Goal: Task Accomplishment & Management: Complete application form

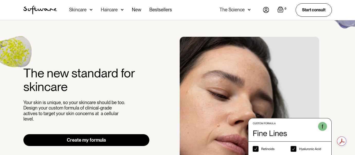
click at [266, 10] on img at bounding box center [266, 10] width 6 height 6
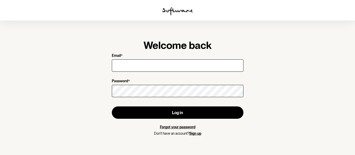
click at [156, 63] on input "Email *" at bounding box center [178, 65] width 132 height 12
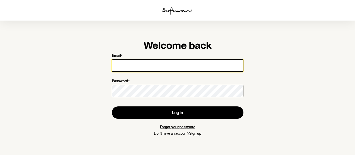
type input "[EMAIL_ADDRESS][DOMAIN_NAME]"
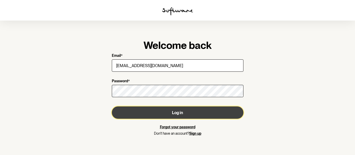
click at [154, 114] on button "Log in" at bounding box center [178, 113] width 132 height 12
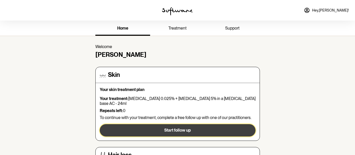
click at [141, 127] on button "Start follow up" at bounding box center [178, 130] width 156 height 12
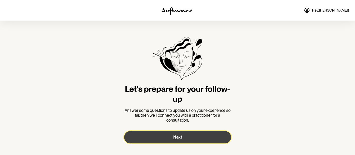
click at [171, 136] on button "Next" at bounding box center [177, 137] width 107 height 12
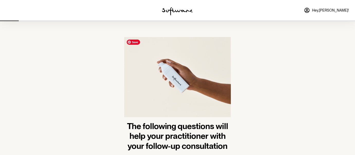
scroll to position [33, 0]
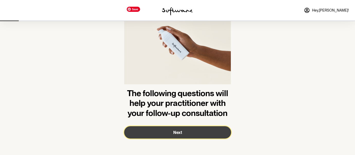
click at [174, 133] on span "Next" at bounding box center [177, 132] width 9 height 5
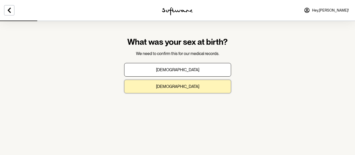
click at [183, 89] on p "Female" at bounding box center [177, 86] width 43 height 5
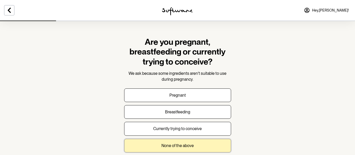
click at [174, 147] on p "None of the above" at bounding box center [178, 145] width 32 height 5
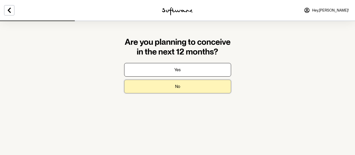
click at [174, 90] on button "No" at bounding box center [177, 87] width 107 height 14
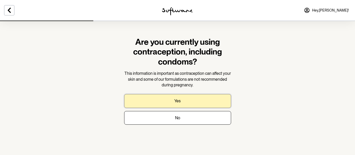
click at [170, 103] on button "Yes" at bounding box center [177, 101] width 107 height 14
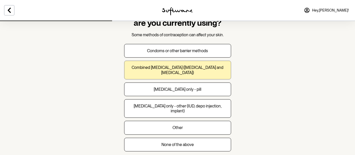
scroll to position [29, 0]
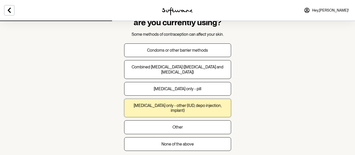
click at [185, 109] on button "Progesterone only - other (IUD, depo injection, implant)" at bounding box center [177, 108] width 107 height 19
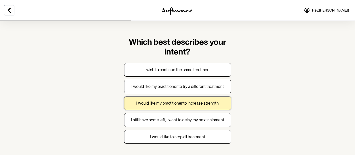
click at [193, 101] on p "I would like my practitioner to increase strength" at bounding box center [177, 103] width 83 height 5
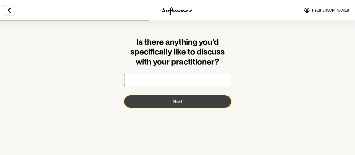
click at [175, 100] on span "Next" at bounding box center [177, 101] width 9 height 5
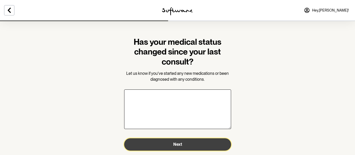
click at [173, 138] on button "Next" at bounding box center [177, 144] width 107 height 12
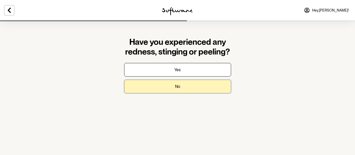
click at [183, 84] on button "No" at bounding box center [177, 87] width 107 height 14
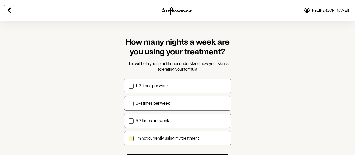
click at [168, 137] on p "I'm not currently using my treatment" at bounding box center [167, 138] width 63 height 5
click at [129, 138] on input "I'm not currently using my treatment" at bounding box center [128, 138] width 0 height 0
checkbox input "true"
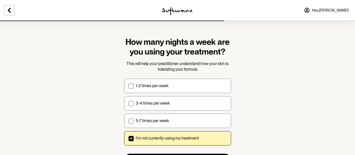
scroll to position [27, 0]
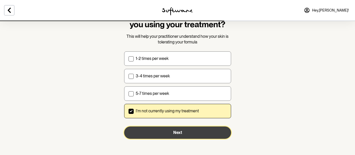
click at [173, 132] on button "Next" at bounding box center [177, 133] width 107 height 12
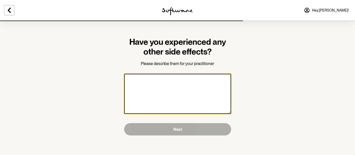
click at [183, 90] on textarea at bounding box center [177, 94] width 107 height 40
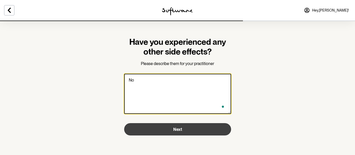
type textarea "No"
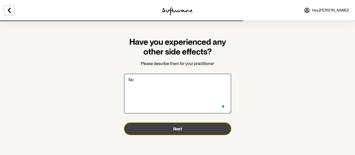
click at [193, 129] on button "Next" at bounding box center [177, 129] width 107 height 12
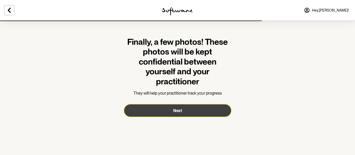
click at [166, 107] on button "Next" at bounding box center [177, 110] width 107 height 12
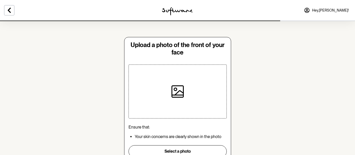
click at [186, 88] on div at bounding box center [178, 92] width 54 height 54
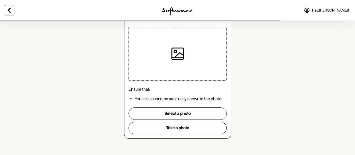
click at [11, 15] on button at bounding box center [9, 10] width 10 height 10
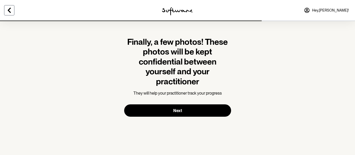
click at [12, 10] on icon at bounding box center [9, 10] width 6 height 6
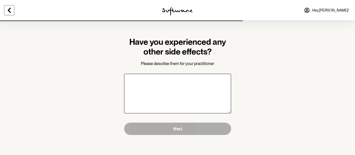
click at [12, 10] on icon at bounding box center [9, 10] width 6 height 6
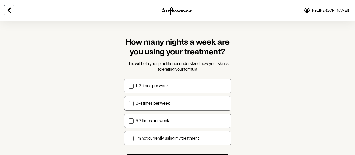
click at [12, 10] on icon at bounding box center [9, 10] width 6 height 6
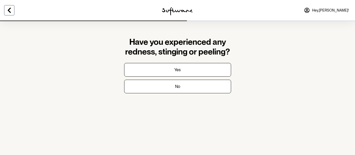
click at [12, 10] on icon at bounding box center [9, 10] width 6 height 6
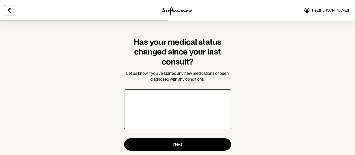
click at [12, 10] on icon at bounding box center [9, 10] width 6 height 6
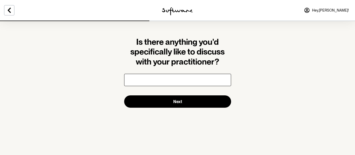
click at [147, 80] on input "text" at bounding box center [177, 80] width 107 height 12
type input "Wrinkles/fine lines, pore visibility,"
click at [182, 12] on img at bounding box center [177, 11] width 31 height 8
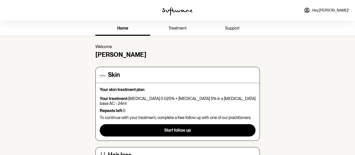
click at [226, 26] on span "support" at bounding box center [232, 28] width 14 height 5
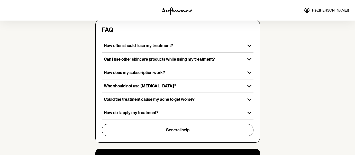
scroll to position [209, 0]
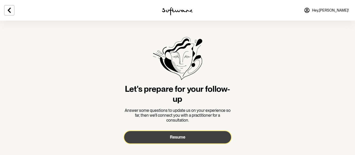
click at [183, 134] on button "Resume" at bounding box center [177, 137] width 107 height 12
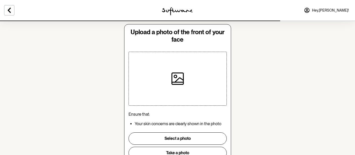
scroll to position [13, 0]
click at [8, 10] on icon at bounding box center [9, 10] width 3 height 5
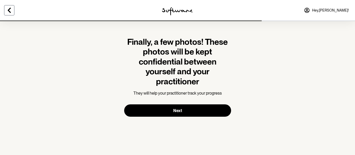
click at [9, 10] on icon at bounding box center [9, 10] width 3 height 5
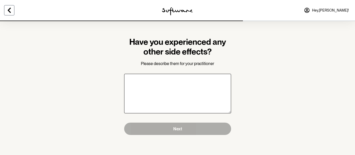
click at [9, 10] on icon at bounding box center [9, 10] width 3 height 5
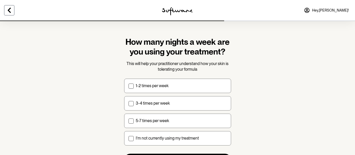
click at [9, 10] on icon at bounding box center [9, 10] width 3 height 5
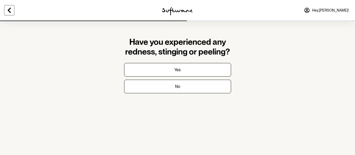
click at [9, 10] on icon at bounding box center [9, 10] width 3 height 5
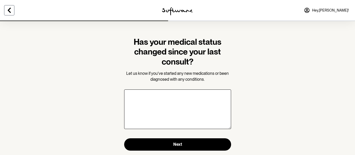
click at [9, 10] on icon at bounding box center [9, 10] width 3 height 5
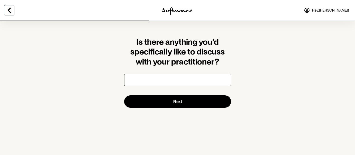
click at [11, 11] on icon at bounding box center [9, 10] width 6 height 6
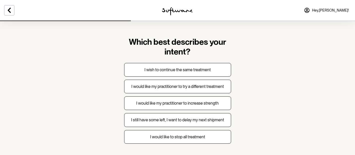
click at [173, 12] on img at bounding box center [177, 11] width 31 height 8
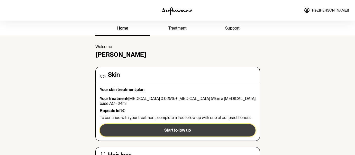
click at [160, 126] on button "Start follow up" at bounding box center [178, 130] width 156 height 12
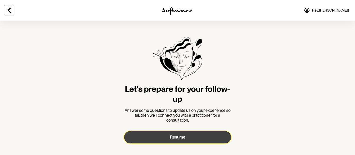
click at [180, 133] on button "Resume" at bounding box center [177, 137] width 107 height 12
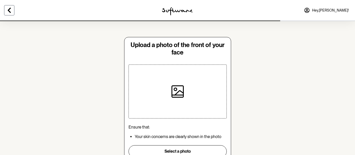
click at [10, 9] on icon at bounding box center [9, 10] width 3 height 5
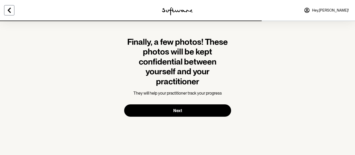
click at [10, 9] on icon at bounding box center [9, 10] width 3 height 5
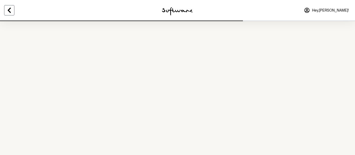
click at [10, 9] on icon at bounding box center [9, 10] width 3 height 5
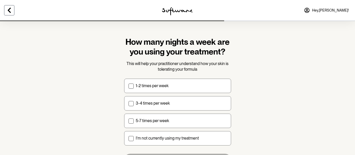
click at [10, 9] on icon at bounding box center [9, 10] width 3 height 5
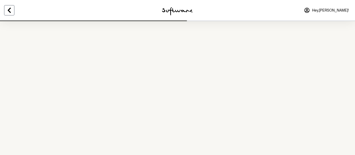
click at [10, 9] on icon at bounding box center [9, 10] width 3 height 5
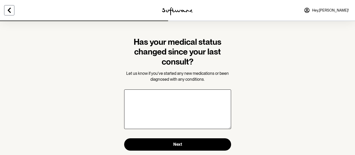
click at [10, 9] on icon at bounding box center [9, 10] width 3 height 5
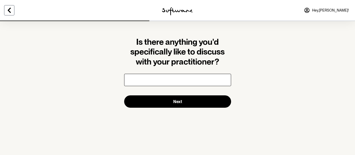
click at [10, 9] on icon at bounding box center [9, 10] width 3 height 5
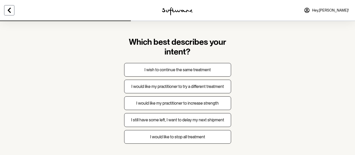
click at [10, 9] on icon at bounding box center [9, 10] width 3 height 5
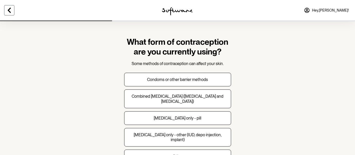
click at [10, 9] on icon at bounding box center [9, 10] width 3 height 5
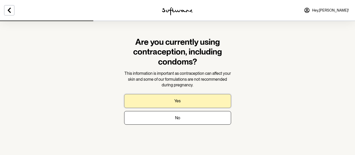
click at [191, 96] on button "Yes" at bounding box center [177, 101] width 107 height 14
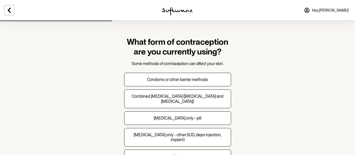
click at [187, 127] on div "Condoms or other barrier methods Combined oral contraceptive pill (progesterone…" at bounding box center [177, 127] width 107 height 108
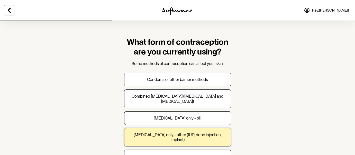
click at [183, 131] on button "Progesterone only - other (IUD, depo injection, implant)" at bounding box center [177, 137] width 107 height 19
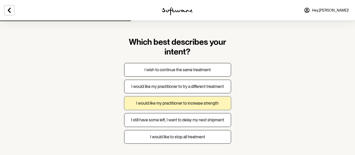
click at [183, 103] on p "I would like my practitioner to increase strength" at bounding box center [177, 103] width 83 height 5
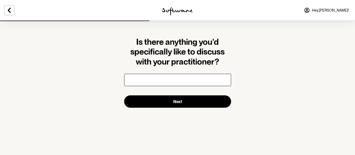
click at [182, 81] on input "text" at bounding box center [177, 80] width 107 height 12
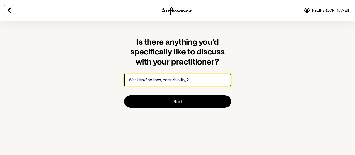
paste input "Sebaceous Hyperplasia"
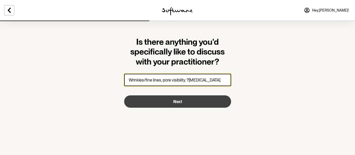
type input "Wrinkles/fine lines, pore visibility, ?Sebaceous Hyperplasia"
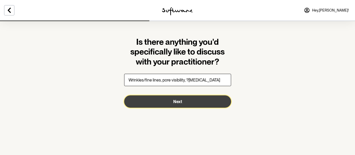
scroll to position [0, 0]
click at [193, 102] on button "Next" at bounding box center [177, 101] width 107 height 12
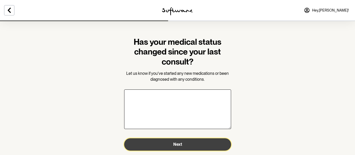
click at [187, 146] on button "Next" at bounding box center [177, 144] width 107 height 12
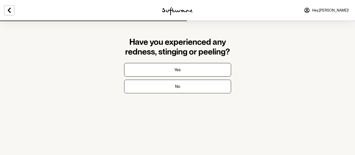
click at [177, 98] on section "Have you experienced any redness, stinging or peeling? Yes No" at bounding box center [177, 70] width 115 height 98
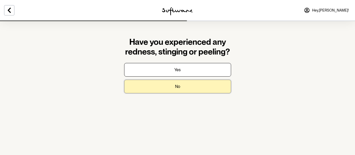
click at [182, 85] on button "No" at bounding box center [177, 87] width 107 height 14
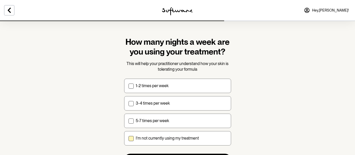
click at [174, 141] on p "I'm not currently using my treatment" at bounding box center [167, 138] width 63 height 5
click at [129, 138] on input "I'm not currently using my treatment" at bounding box center [128, 138] width 0 height 0
checkbox input "true"
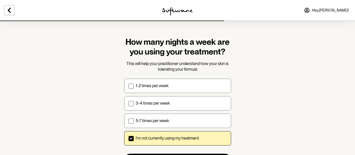
scroll to position [27, 0]
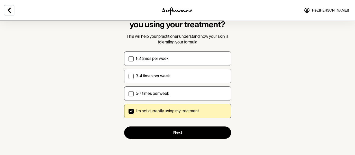
click at [184, 126] on form "How many nights a week are you using your treatment? This will help your practi…" at bounding box center [177, 74] width 107 height 129
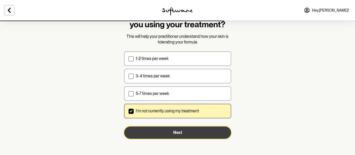
click at [182, 127] on button "Next" at bounding box center [177, 133] width 107 height 12
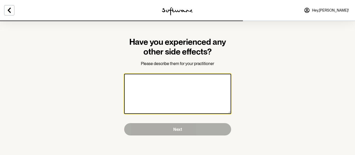
click at [186, 78] on textarea at bounding box center [177, 94] width 107 height 40
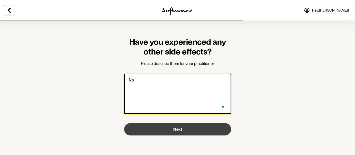
type textarea "No"
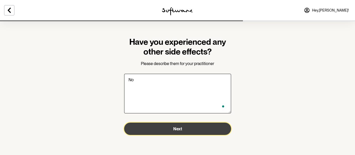
click at [188, 132] on button "Next" at bounding box center [177, 129] width 107 height 12
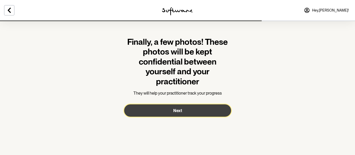
click at [184, 106] on button "Next" at bounding box center [177, 110] width 107 height 12
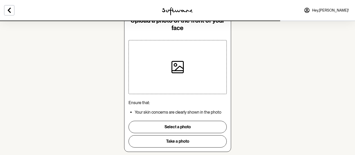
scroll to position [27, 0]
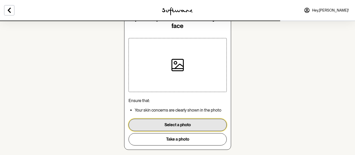
click at [180, 123] on button "Select a photo" at bounding box center [178, 125] width 98 height 12
click at [175, 126] on button "Select a photo" at bounding box center [178, 125] width 98 height 12
click at [183, 123] on button "Select a photo" at bounding box center [178, 125] width 98 height 12
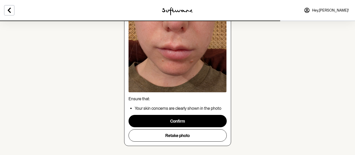
scroll to position [143, 0]
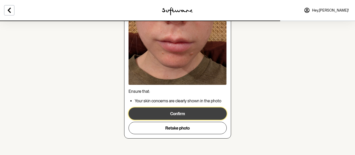
click at [192, 111] on button "Confirm" at bounding box center [178, 114] width 98 height 12
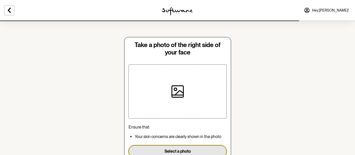
click at [160, 149] on button "Select a photo" at bounding box center [178, 151] width 98 height 12
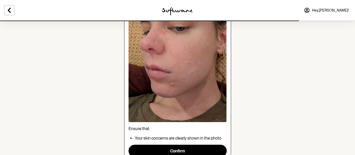
scroll to position [143, 0]
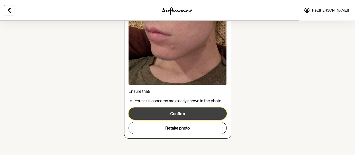
click at [175, 116] on button "Confirm" at bounding box center [178, 114] width 98 height 12
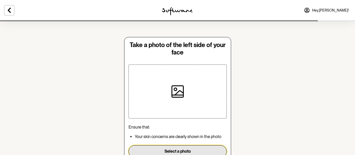
click at [169, 150] on button "Select a photo" at bounding box center [178, 151] width 98 height 12
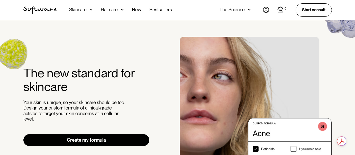
click at [91, 10] on img at bounding box center [91, 9] width 3 height 5
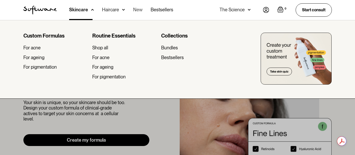
click at [141, 12] on link "New" at bounding box center [137, 10] width 9 height 20
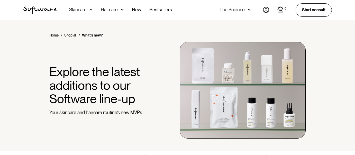
click at [248, 9] on img at bounding box center [249, 9] width 3 height 5
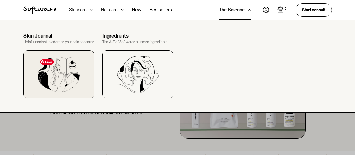
click at [43, 71] on img at bounding box center [59, 74] width 42 height 35
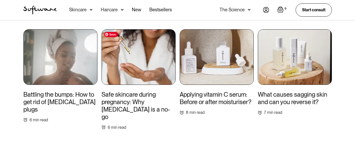
scroll to position [364, 0]
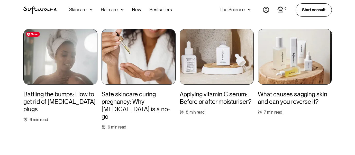
click at [66, 69] on img at bounding box center [60, 57] width 74 height 56
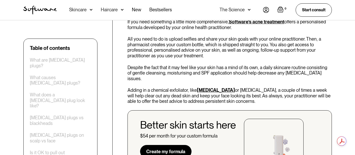
scroll to position [1167, 0]
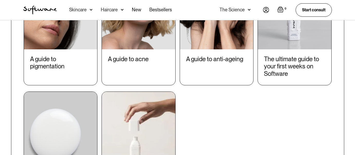
scroll to position [646, 0]
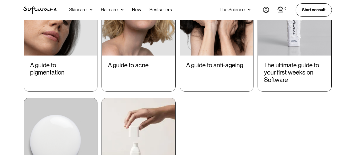
click at [150, 62] on div "A guide to acne" at bounding box center [138, 65] width 61 height 7
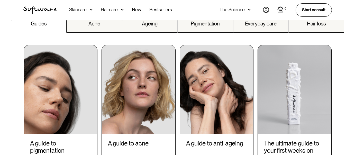
scroll to position [558, 0]
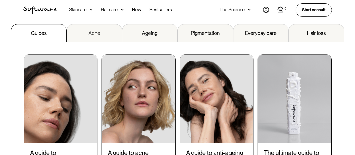
click at [100, 31] on link "Acne" at bounding box center [95, 33] width 56 height 18
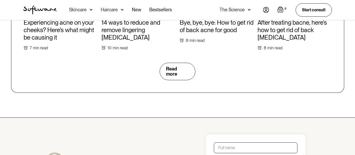
scroll to position [760, 0]
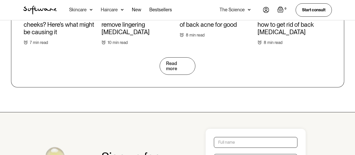
click at [184, 58] on link "Read more" at bounding box center [178, 65] width 36 height 17
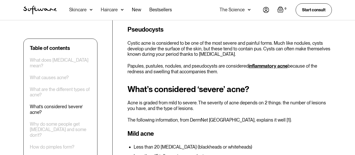
scroll to position [696, 0]
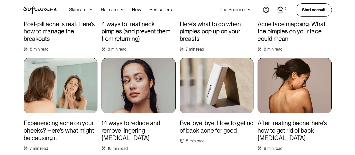
scroll to position [454, 0]
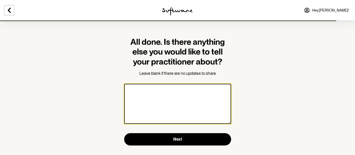
click at [193, 101] on textarea at bounding box center [177, 104] width 107 height 40
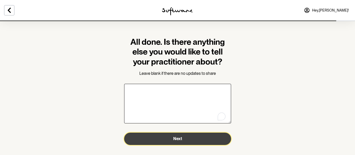
click at [186, 137] on button "Next" at bounding box center [177, 139] width 107 height 12
